Goal: Check status: Check status

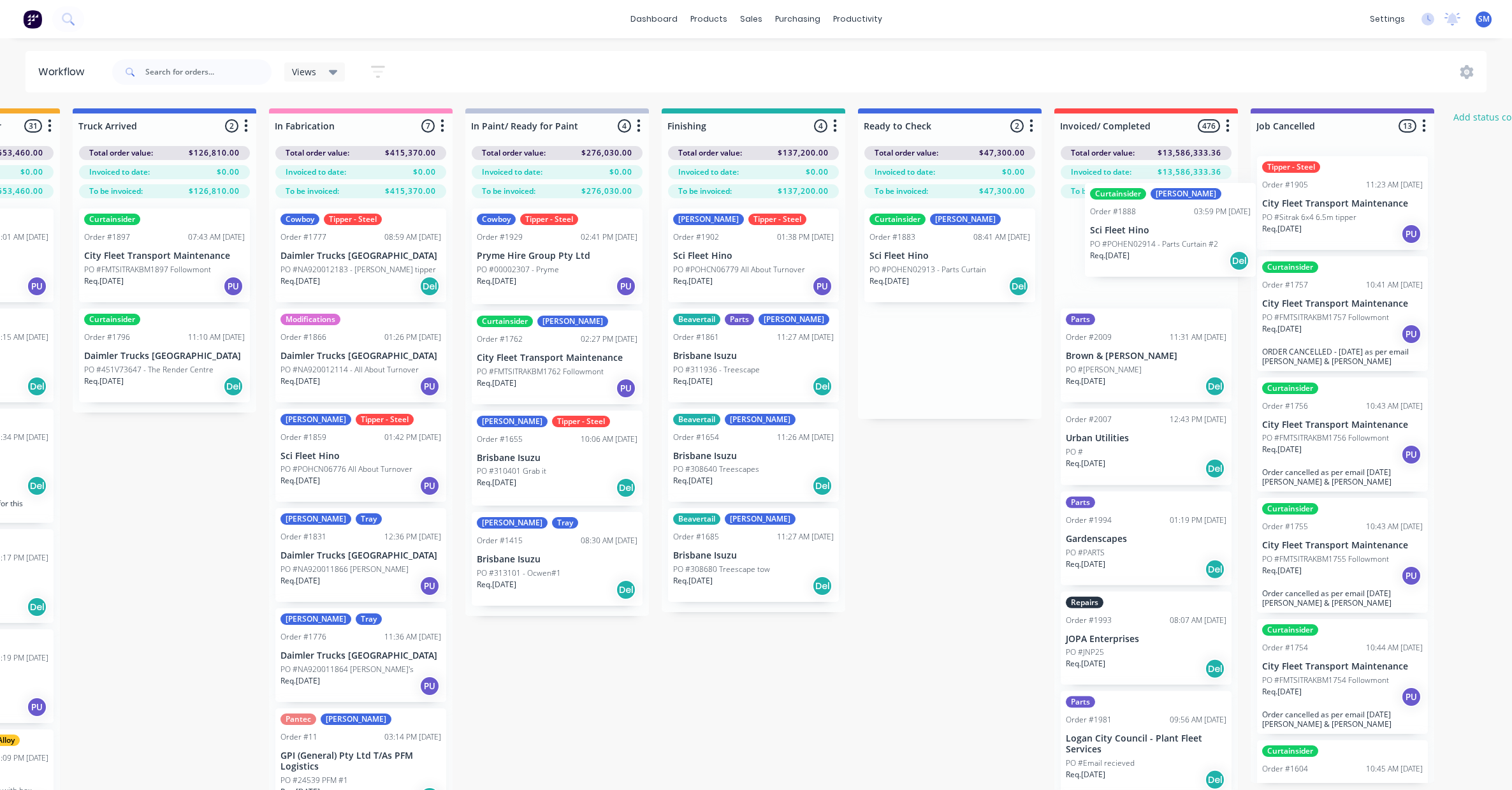
drag, startPoint x: 1281, startPoint y: 273, endPoint x: 1078, endPoint y: 221, distance: 209.6
click at [1104, 224] on div "Submitted 37 Status colour #273444 hex #273444 Save Cancel Summaries Total orde…" at bounding box center [706, 471] width 2126 height 726
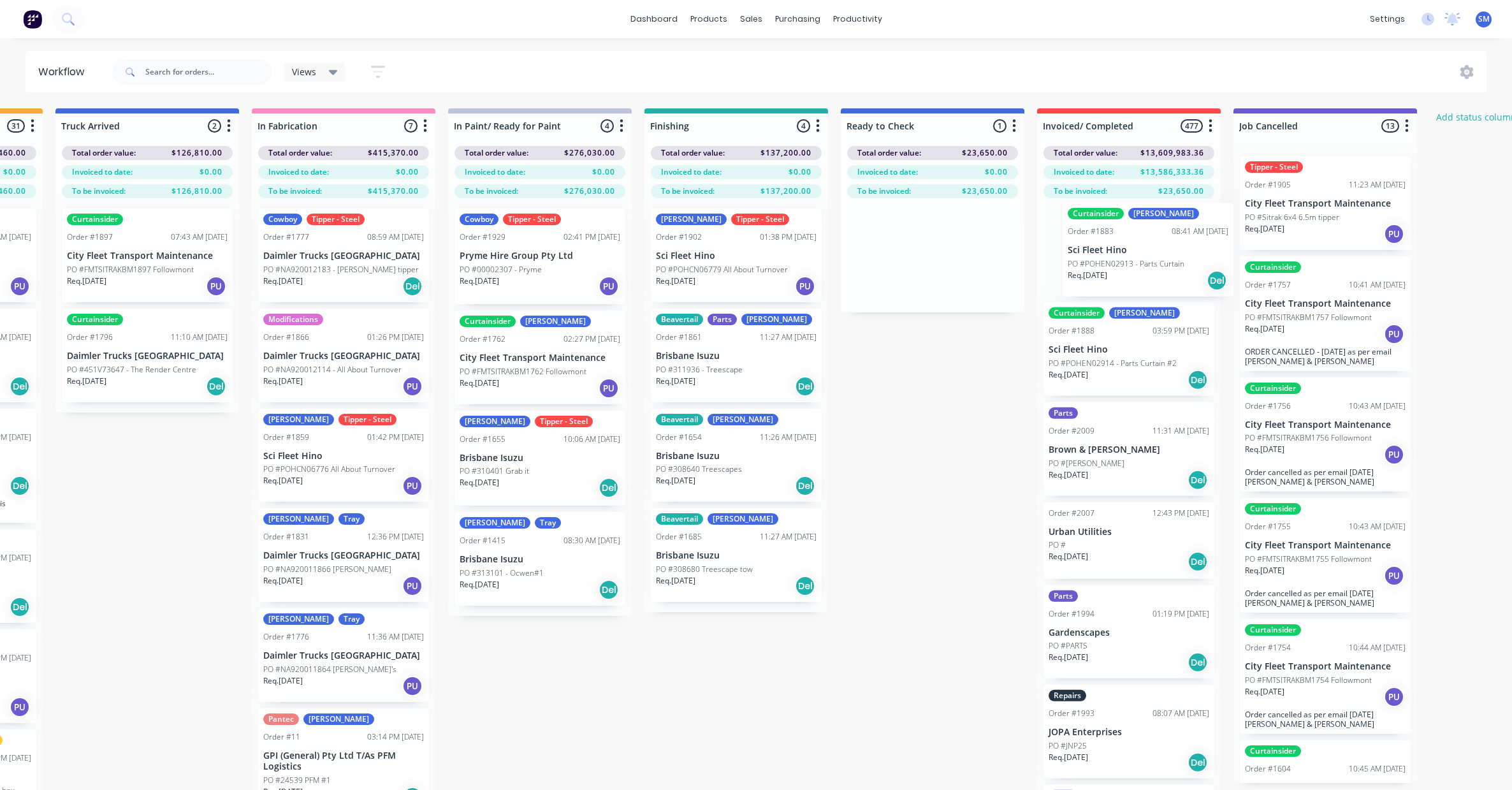
scroll to position [0, 369]
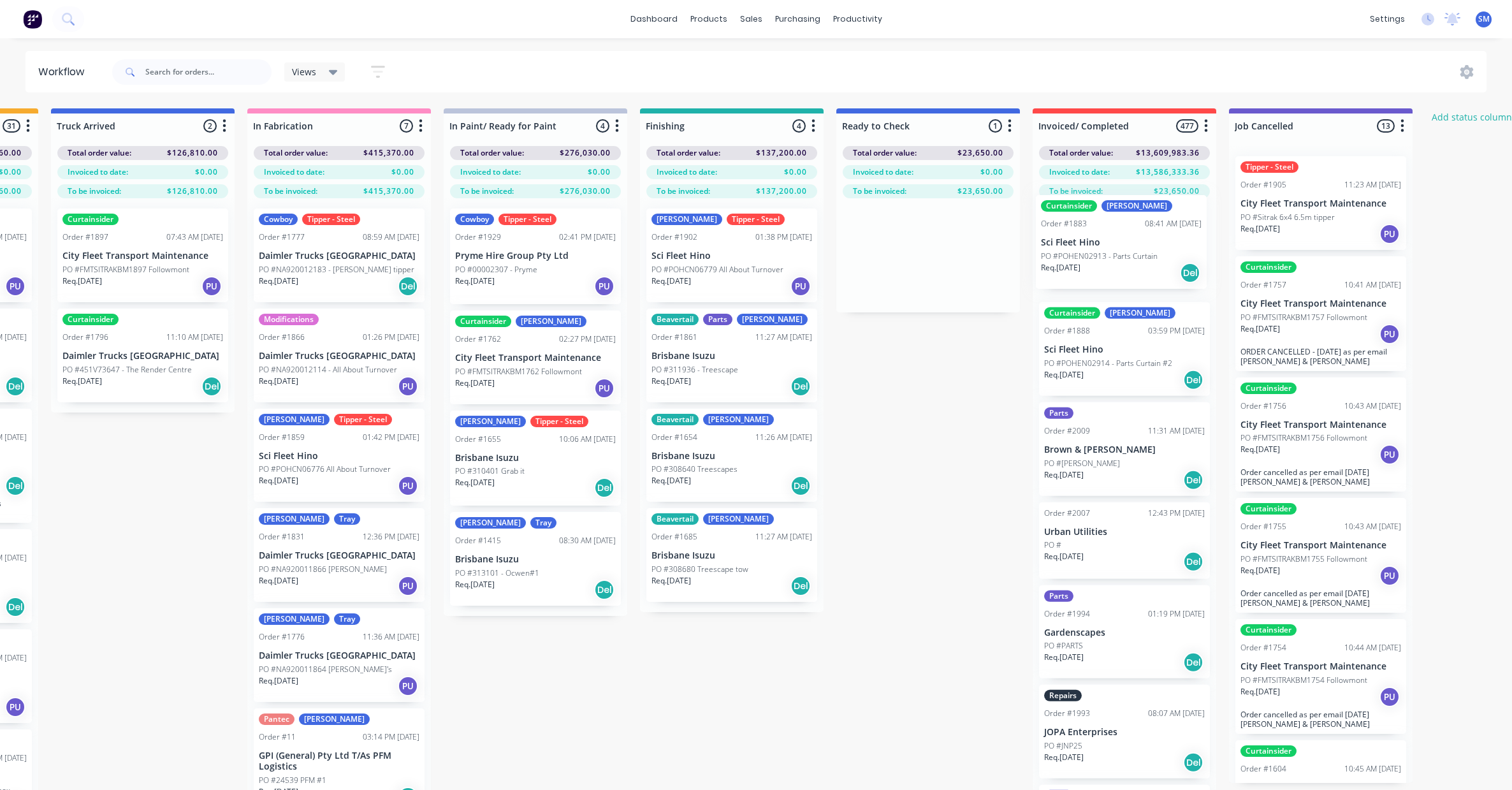
drag, startPoint x: 903, startPoint y: 247, endPoint x: 1079, endPoint y: 236, distance: 176.3
click at [1079, 236] on div "Submitted 37 Status colour #273444 hex #273444 Save Cancel Summaries Total orde…" at bounding box center [684, 471] width 2126 height 726
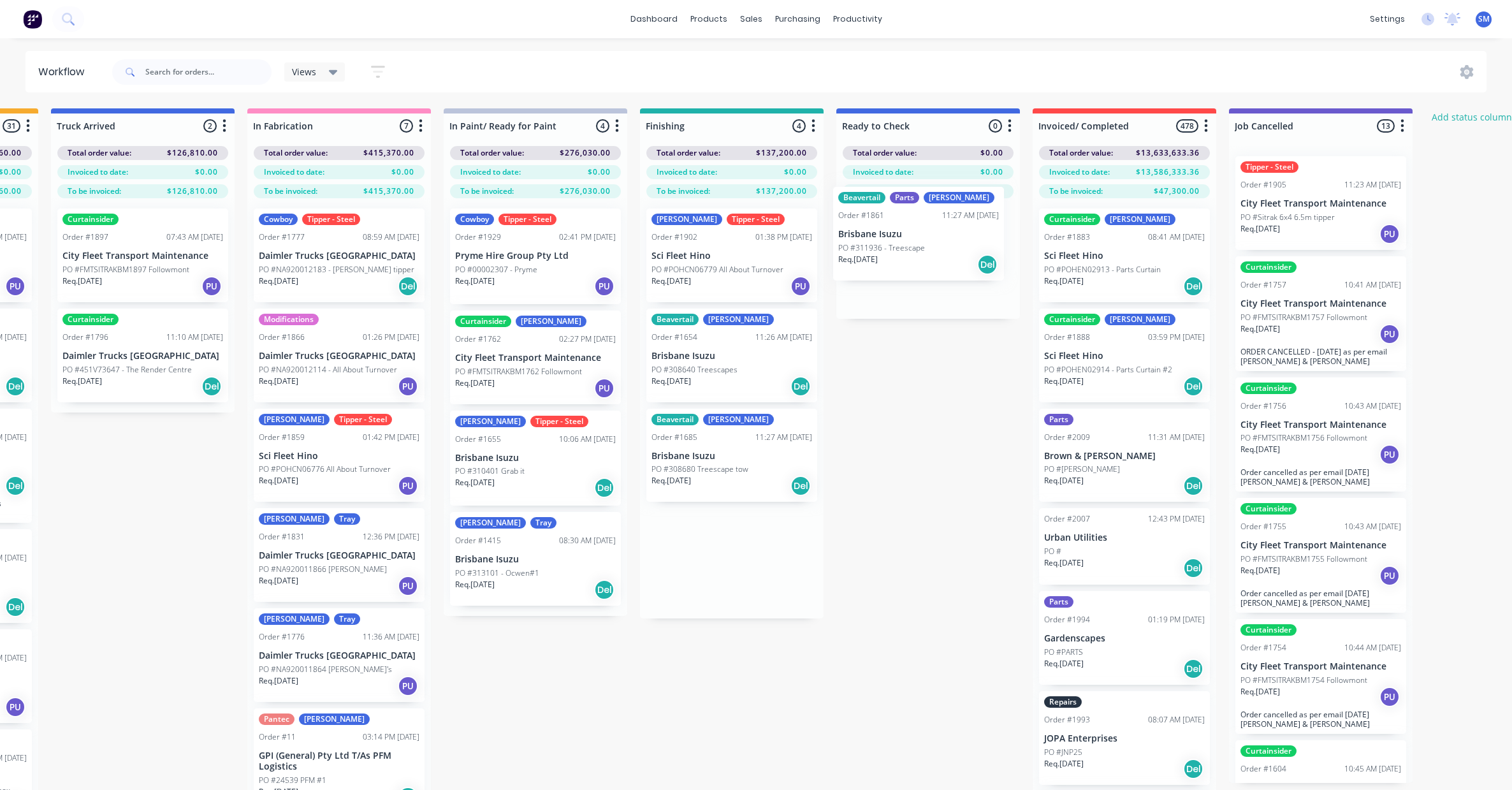
drag, startPoint x: 738, startPoint y: 399, endPoint x: 866, endPoint y: 227, distance: 214.4
click at [866, 227] on div "Submitted 37 Status colour #273444 hex #273444 Save Cancel Summaries Total orde…" at bounding box center [684, 471] width 2126 height 726
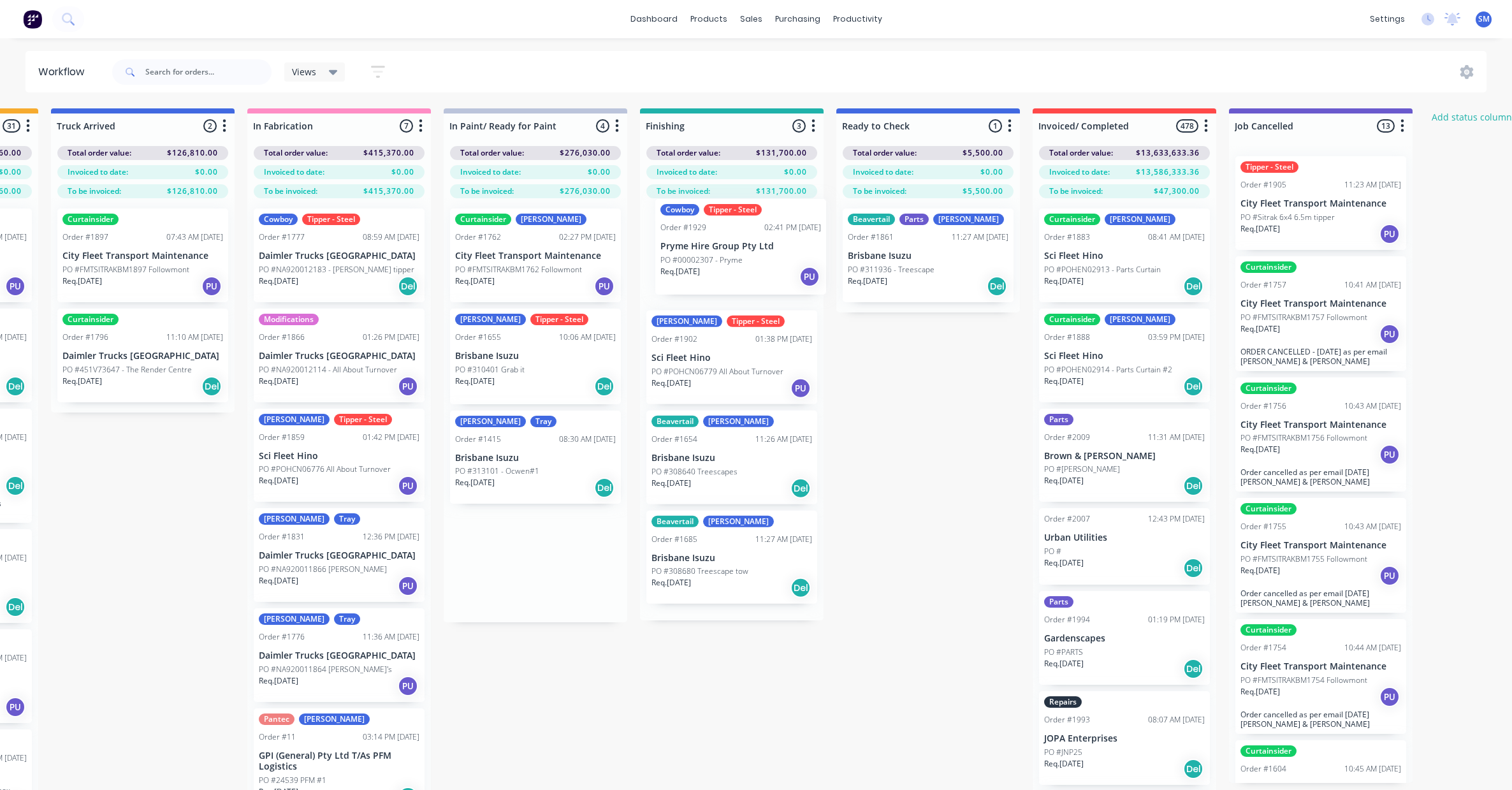
drag, startPoint x: 491, startPoint y: 254, endPoint x: 699, endPoint y: 247, distance: 208.1
click at [699, 247] on div "Submitted 37 Status colour #273444 hex #273444 Save Cancel Summaries Total orde…" at bounding box center [684, 471] width 2126 height 726
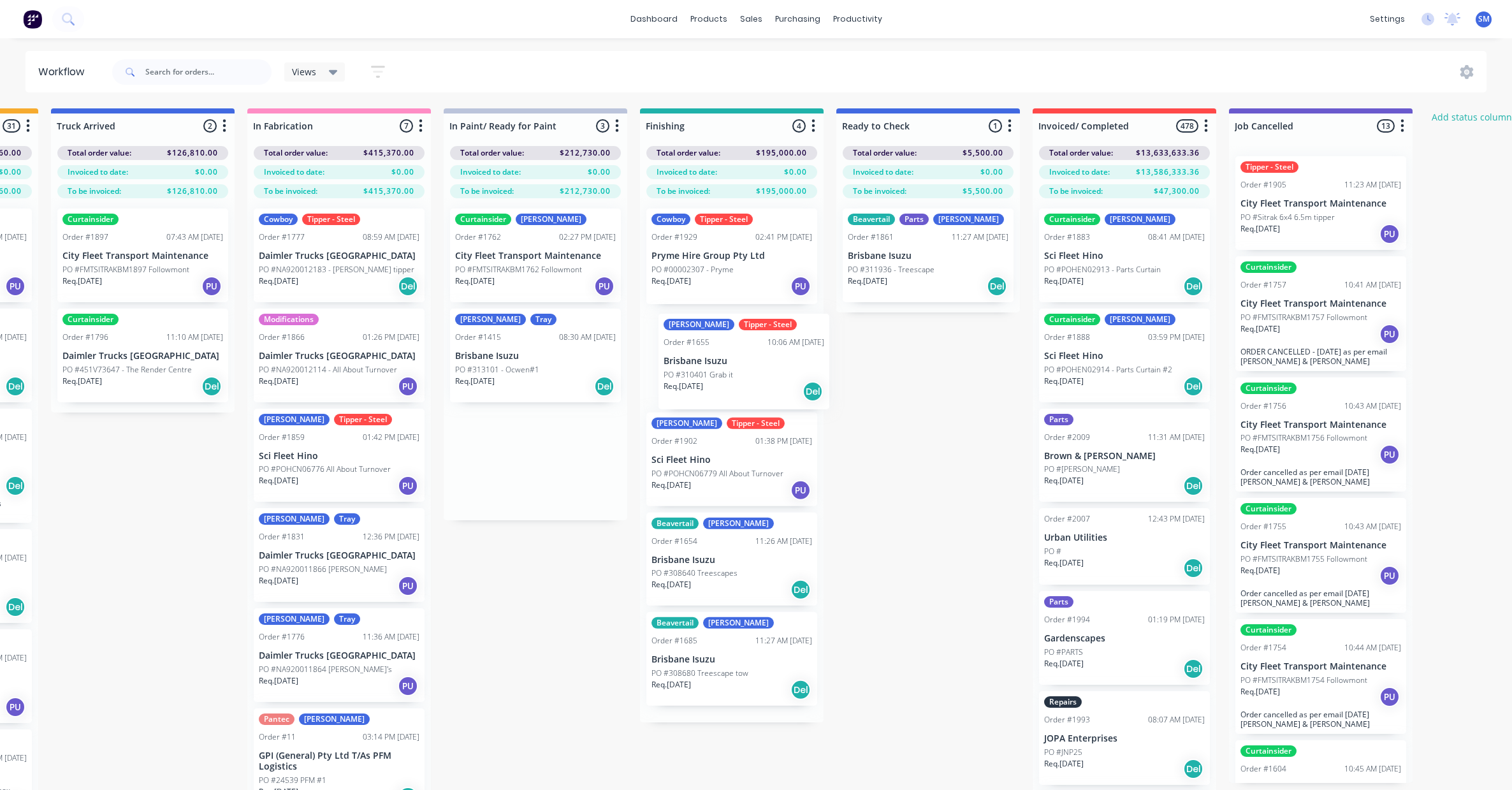
drag, startPoint x: 663, startPoint y: 378, endPoint x: 707, endPoint y: 354, distance: 50.1
click at [707, 354] on div "Submitted 37 Status colour #273444 hex #273444 Save Cancel Summaries Total orde…" at bounding box center [684, 471] width 2126 height 726
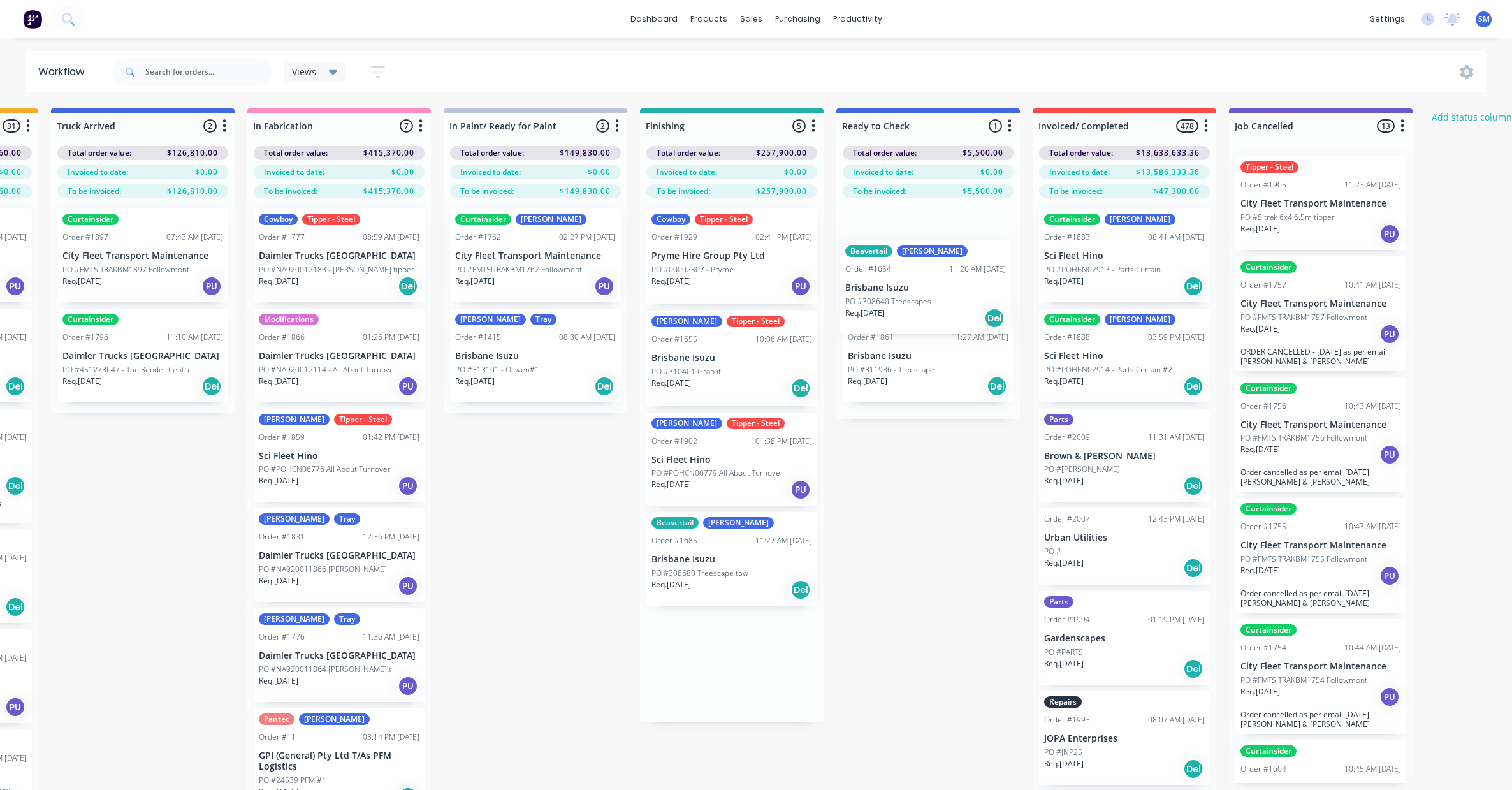
drag, startPoint x: 683, startPoint y: 555, endPoint x: 883, endPoint y: 287, distance: 334.4
click at [883, 287] on div "Submitted 37 Status colour #273444 hex #273444 Save Cancel Summaries Total orde…" at bounding box center [684, 471] width 2126 height 726
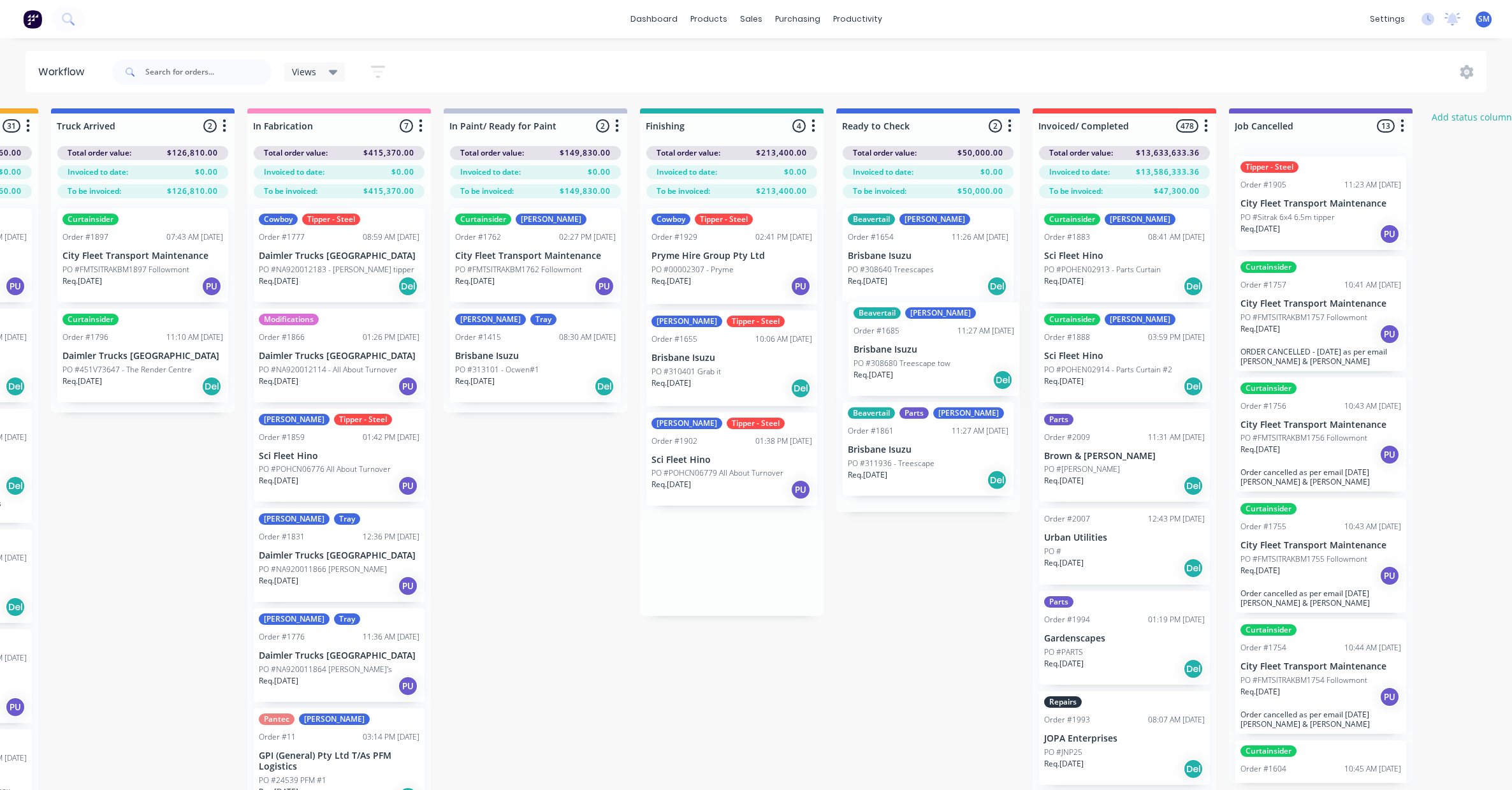
drag, startPoint x: 672, startPoint y: 561, endPoint x: 876, endPoint y: 355, distance: 289.9
click at [876, 355] on div "Submitted 37 Status colour #273444 hex #273444 Save Cancel Summaries Total orde…" at bounding box center [684, 471] width 2126 height 726
drag, startPoint x: 801, startPoint y: 624, endPoint x: 790, endPoint y: 619, distance: 12.1
click at [801, 624] on div "Submitted 37 Status colour #273444 hex #273444 Save Cancel Summaries Total orde…" at bounding box center [684, 471] width 2126 height 726
click at [762, 570] on div "Submitted 37 Status colour #273444 hex #273444 Save Cancel Summaries Total orde…" at bounding box center [684, 471] width 2126 height 726
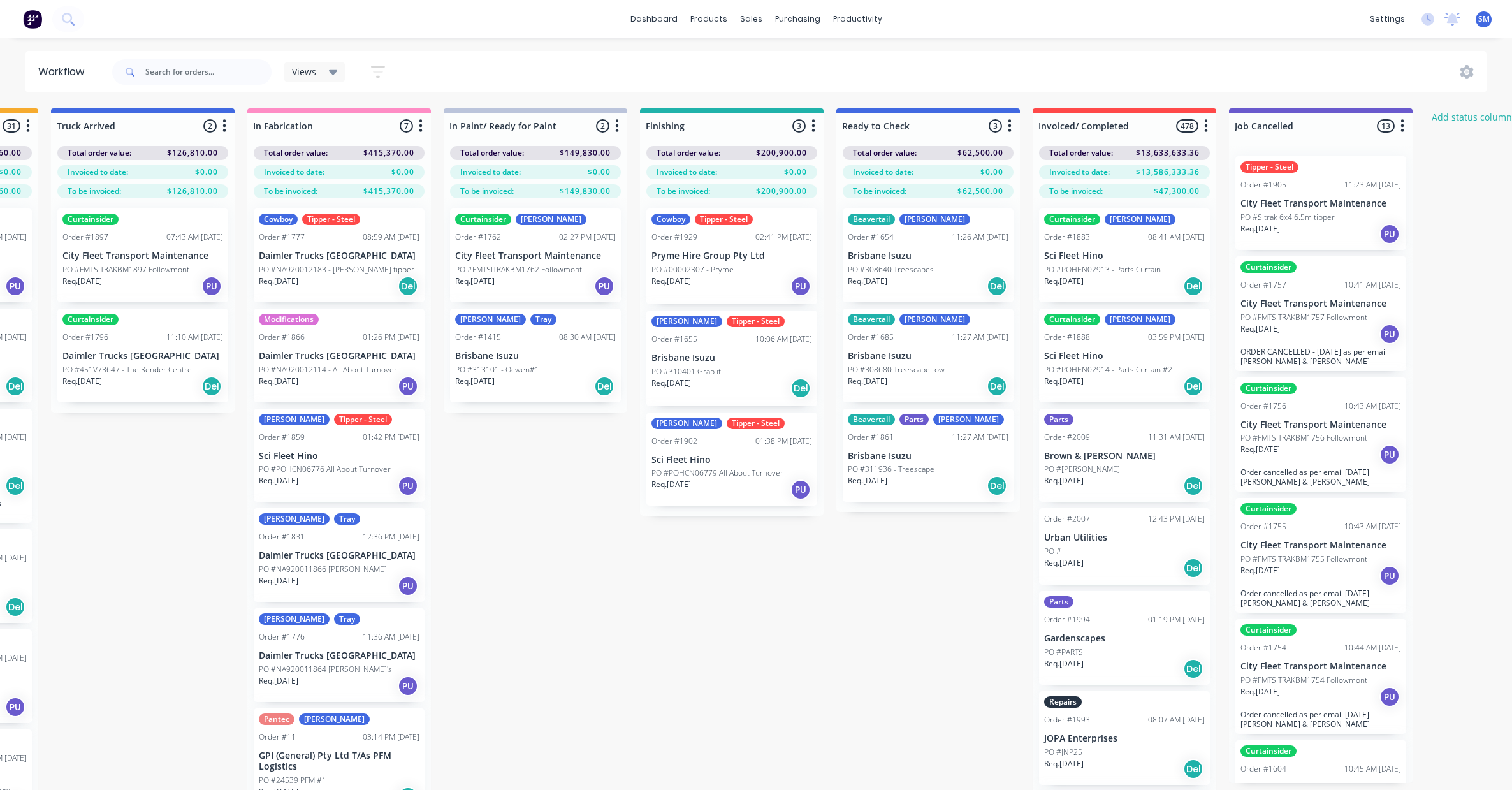
click at [745, 587] on div "Submitted 37 Status colour #273444 hex #273444 Save Cancel Summaries Total orde…" at bounding box center [684, 471] width 2126 height 726
click at [886, 240] on div "Order #1654" at bounding box center [871, 237] width 46 height 11
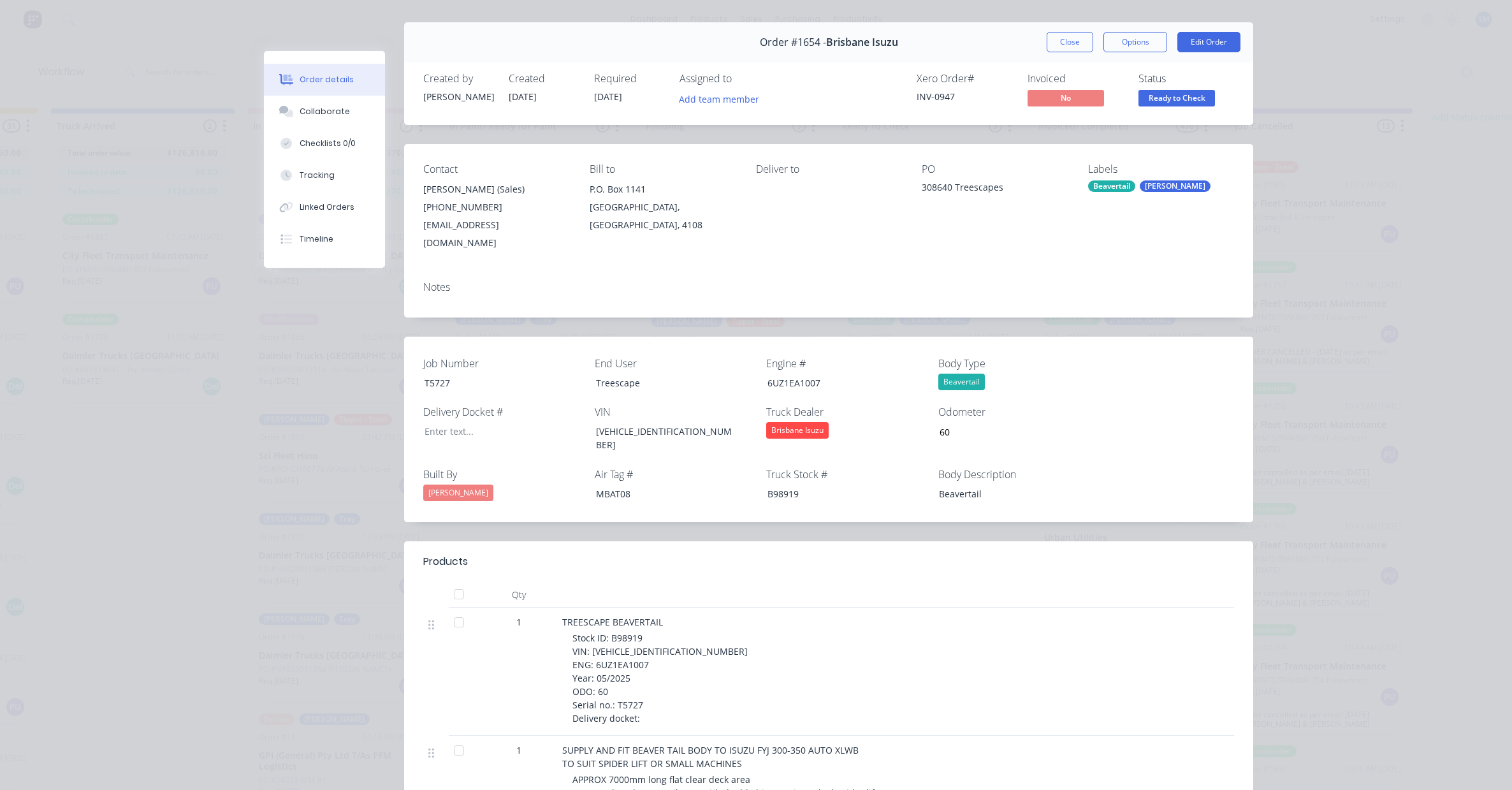
scroll to position [0, 0]
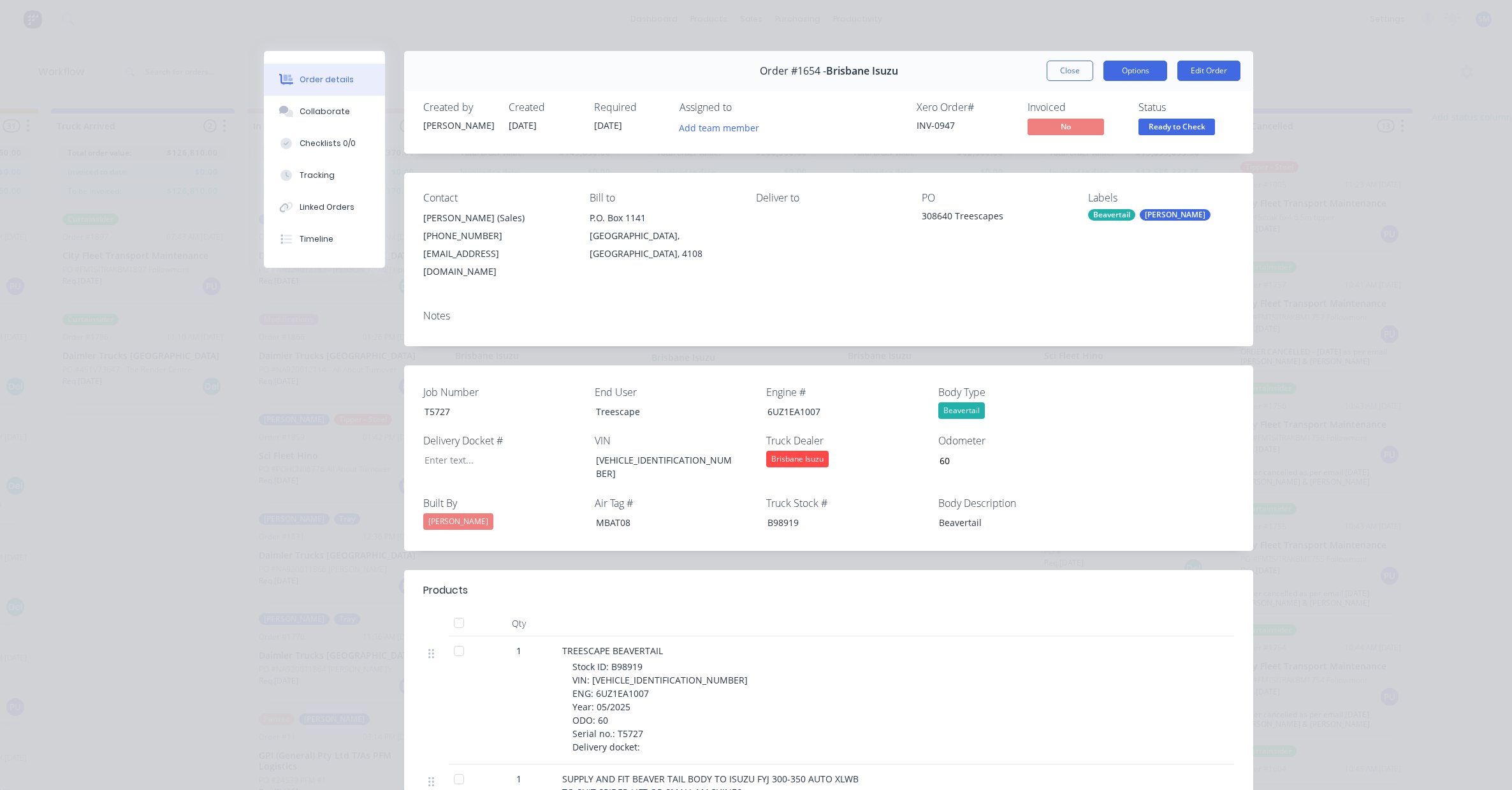
click at [1138, 70] on button "Options" at bounding box center [1135, 71] width 64 height 21
click at [1067, 125] on div "Work Order" at bounding box center [1100, 129] width 111 height 18
click at [1065, 150] on div "Standard" at bounding box center [1100, 154] width 111 height 18
